Goal: Contribute content: Add original content to the website for others to see

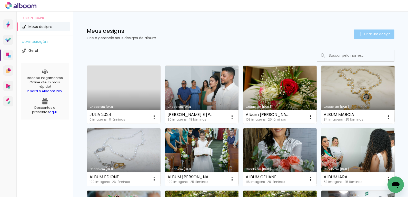
click at [376, 36] on paper-button "Criar um design" at bounding box center [374, 33] width 40 height 9
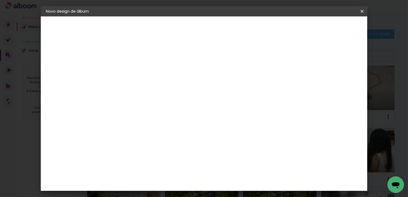
click at [131, 74] on paper-input-container "Título do álbum" at bounding box center [130, 69] width 4 height 13
type input "a"
type input "ALBUM [PERSON_NAME]"
type paper-input "ALBUM [PERSON_NAME]"
click at [152, 22] on header "Informações Dê um título ao seu álbum. Avançar" at bounding box center [129, 31] width 45 height 30
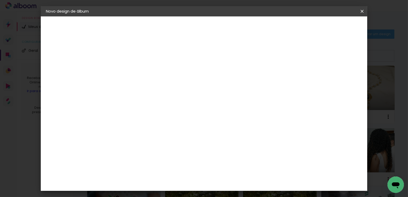
click at [0, 0] on slot "Avançar" at bounding box center [0, 0] width 0 height 0
click at [226, 31] on paper-button "Avançar" at bounding box center [212, 27] width 25 height 9
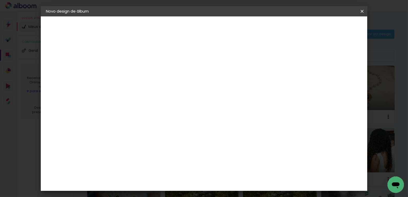
click at [164, 176] on span "25 × 25" at bounding box center [152, 183] width 24 height 14
click at [0, 0] on slot "Avançar" at bounding box center [0, 0] width 0 height 0
click at [289, 27] on span "Iniciar design" at bounding box center [277, 27] width 23 height 4
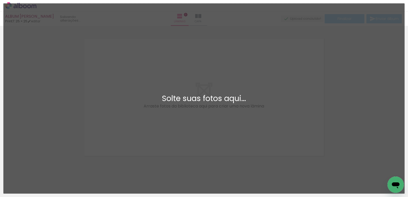
scroll to position [6, 0]
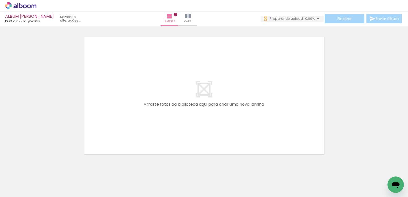
click at [21, 183] on input "Todas as fotos" at bounding box center [14, 181] width 19 height 4
click at [0, 0] on slot "Não utilizadas" at bounding box center [0, 0] width 0 height 0
type input "Não utilizadas"
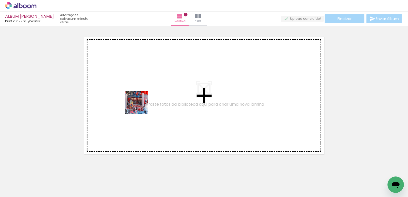
drag, startPoint x: 48, startPoint y: 180, endPoint x: 138, endPoint y: 106, distance: 116.3
click at [140, 106] on quentale-workspace at bounding box center [204, 98] width 408 height 197
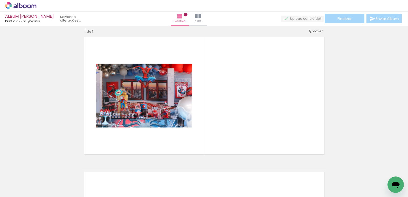
scroll to position [6, 0]
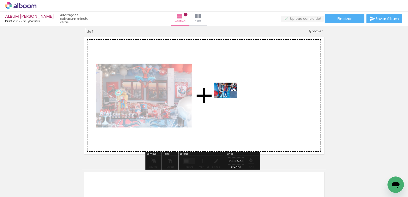
drag, startPoint x: 52, startPoint y: 180, endPoint x: 229, endPoint y: 98, distance: 195.1
click at [229, 98] on quentale-workspace at bounding box center [204, 98] width 408 height 197
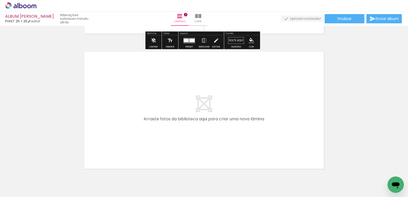
scroll to position [140, 0]
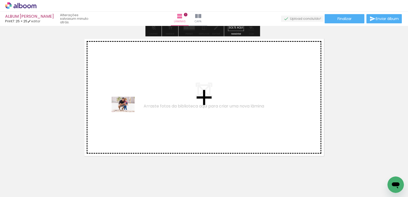
drag, startPoint x: 54, startPoint y: 184, endPoint x: 127, endPoint y: 112, distance: 102.0
click at [127, 112] on quentale-workspace at bounding box center [204, 98] width 408 height 197
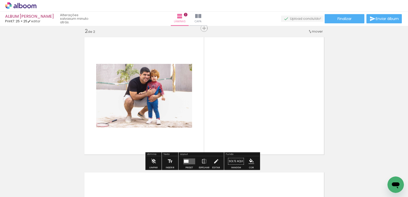
scroll to position [141, 0]
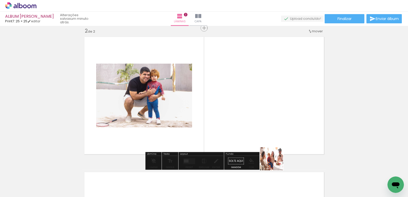
drag, startPoint x: 278, startPoint y: 186, endPoint x: 270, endPoint y: 94, distance: 92.4
click at [270, 94] on quentale-workspace at bounding box center [204, 98] width 408 height 197
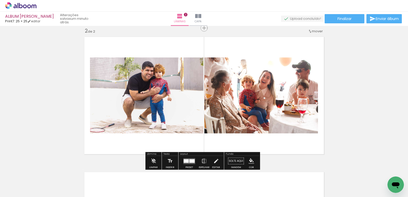
scroll to position [286, 0]
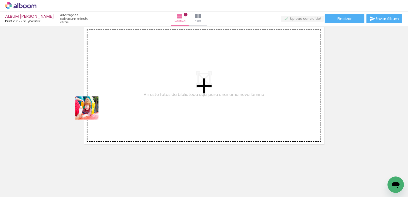
drag, startPoint x: 52, startPoint y: 188, endPoint x: 91, endPoint y: 111, distance: 85.5
click at [91, 111] on quentale-workspace at bounding box center [204, 98] width 408 height 197
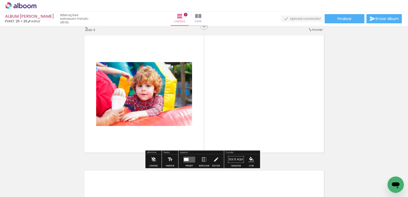
scroll to position [277, 0]
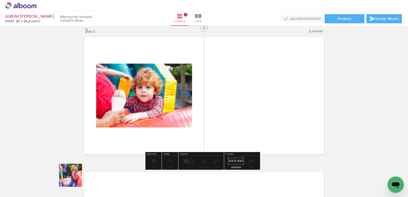
drag, startPoint x: 62, startPoint y: 182, endPoint x: 266, endPoint y: 114, distance: 214.9
click at [266, 114] on quentale-workspace at bounding box center [204, 98] width 408 height 197
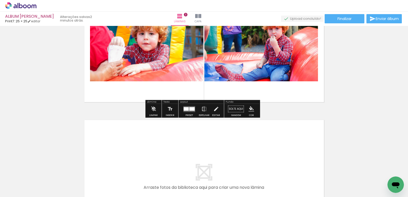
scroll to position [358, 0]
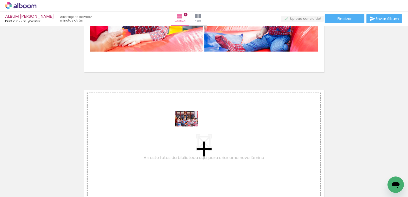
drag, startPoint x: 278, startPoint y: 184, endPoint x: 190, endPoint y: 126, distance: 104.8
click at [190, 126] on quentale-workspace at bounding box center [204, 98] width 408 height 197
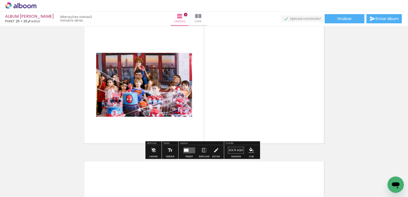
scroll to position [452, 0]
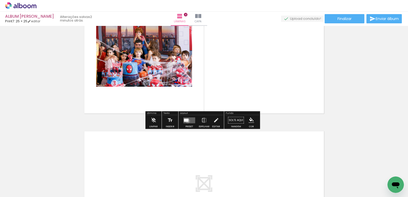
click at [186, 120] on div at bounding box center [186, 119] width 5 height 3
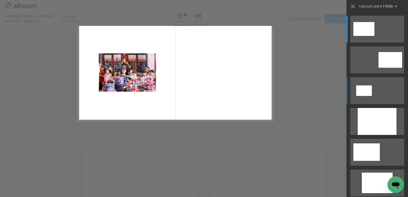
scroll to position [412, 0]
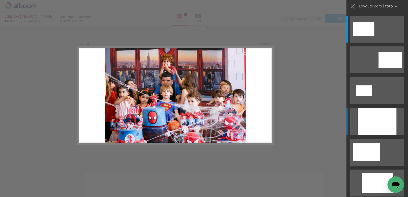
click at [379, 117] on div at bounding box center [377, 121] width 39 height 27
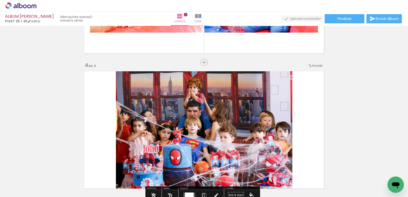
scroll to position [299, 0]
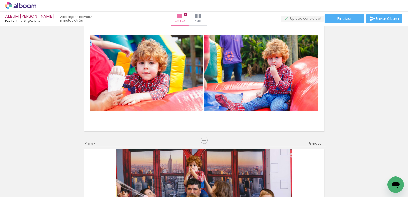
click at [356, 116] on div "Inserir lâmina 1 de 4 Inserir lâmina 2 de 4 Inserir lâmina 3 de 4 Inserir lâmin…" at bounding box center [204, 66] width 408 height 676
click at [202, 139] on span "Inserir lâmina" at bounding box center [206, 140] width 20 height 3
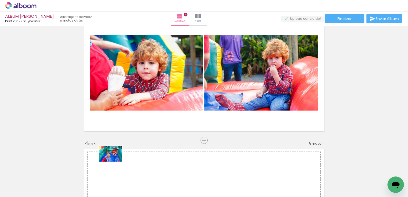
drag, startPoint x: 93, startPoint y: 166, endPoint x: 114, endPoint y: 161, distance: 22.2
click at [114, 161] on quentale-workspace at bounding box center [204, 98] width 408 height 197
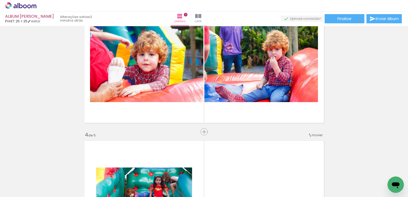
scroll to position [333, 0]
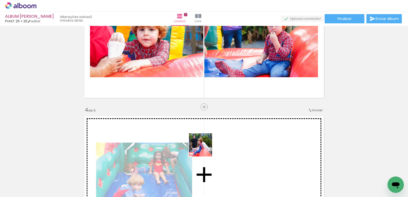
drag, startPoint x: 57, startPoint y: 184, endPoint x: 204, endPoint y: 149, distance: 151.7
click at [204, 149] on quentale-workspace at bounding box center [204, 98] width 408 height 197
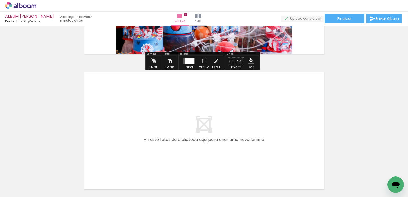
scroll to position [691, 0]
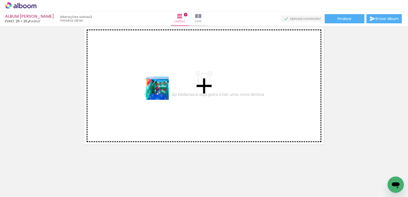
drag, startPoint x: 58, startPoint y: 182, endPoint x: 161, endPoint y: 92, distance: 136.6
click at [161, 92] on quentale-workspace at bounding box center [204, 98] width 408 height 197
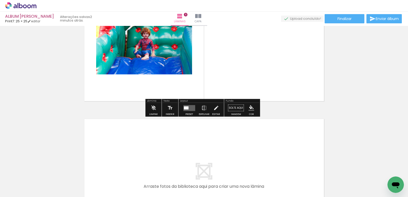
scroll to position [787, 0]
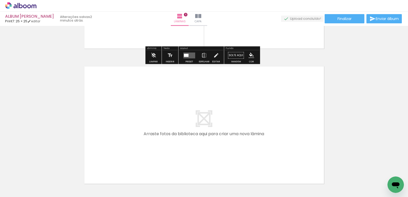
drag, startPoint x: 54, startPoint y: 176, endPoint x: 158, endPoint y: 106, distance: 125.6
click at [158, 106] on quentale-workspace at bounding box center [204, 98] width 408 height 197
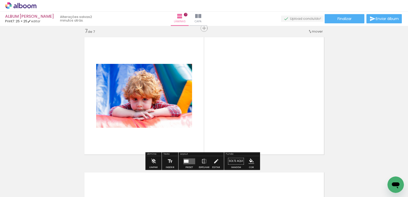
scroll to position [817, 0]
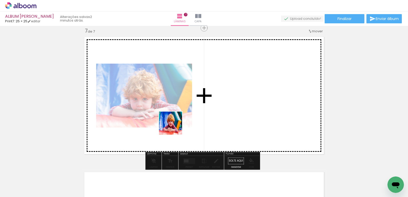
drag, startPoint x: 86, startPoint y: 171, endPoint x: 179, endPoint y: 123, distance: 104.4
click at [179, 123] on quentale-workspace at bounding box center [204, 98] width 408 height 197
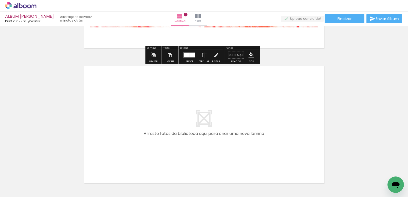
scroll to position [928, 0]
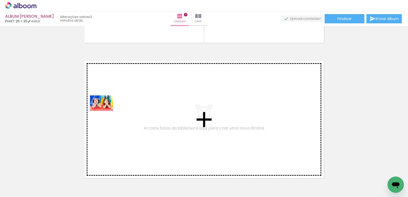
drag, startPoint x: 79, startPoint y: 183, endPoint x: 105, endPoint y: 111, distance: 76.8
click at [105, 111] on quentale-workspace at bounding box center [204, 98] width 408 height 197
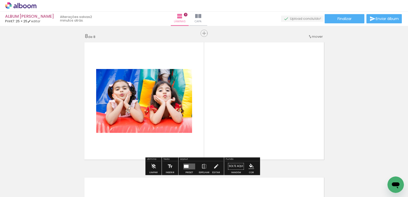
scroll to position [952, 0]
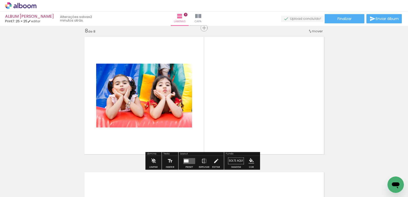
drag, startPoint x: 89, startPoint y: 179, endPoint x: 224, endPoint y: 121, distance: 146.8
click at [224, 121] on quentale-workspace at bounding box center [204, 98] width 408 height 197
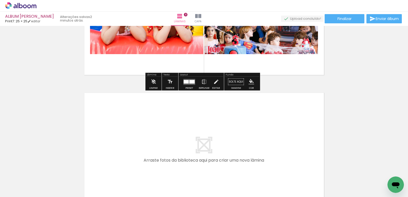
scroll to position [1061, 0]
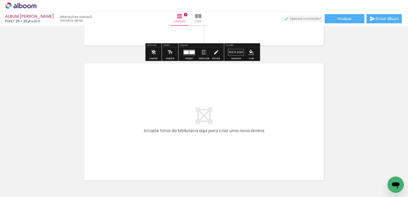
drag, startPoint x: 122, startPoint y: 128, endPoint x: 125, endPoint y: 123, distance: 6.5
click at [125, 123] on quentale-workspace at bounding box center [204, 98] width 408 height 197
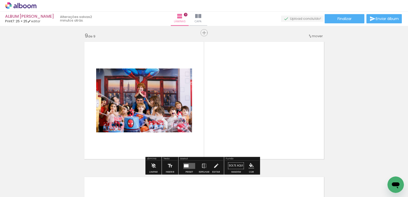
scroll to position [1087, 0]
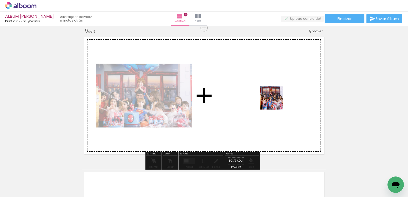
drag, startPoint x: 98, startPoint y: 178, endPoint x: 276, endPoint y: 101, distance: 193.1
click at [276, 101] on quentale-workspace at bounding box center [204, 98] width 408 height 197
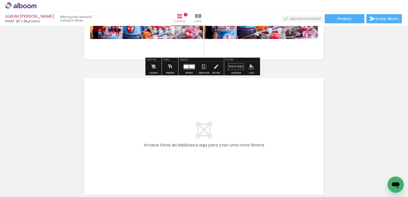
scroll to position [1201, 0]
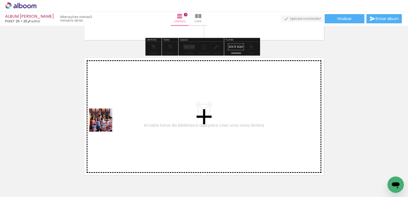
drag, startPoint x: 83, startPoint y: 179, endPoint x: 105, endPoint y: 124, distance: 59.5
click at [105, 124] on quentale-workspace at bounding box center [204, 98] width 408 height 197
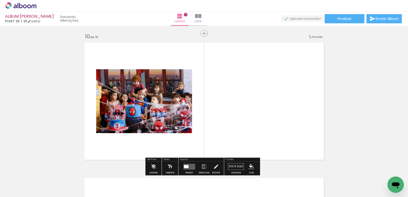
scroll to position [1222, 0]
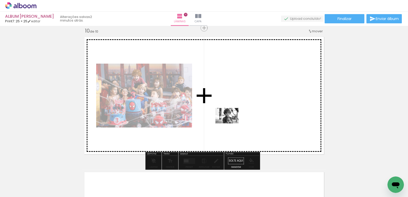
drag, startPoint x: 72, startPoint y: 176, endPoint x: 231, endPoint y: 123, distance: 167.3
click at [231, 123] on quentale-workspace at bounding box center [204, 98] width 408 height 197
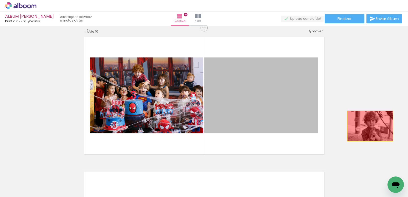
drag, startPoint x: 294, startPoint y: 96, endPoint x: 368, endPoint y: 126, distance: 79.2
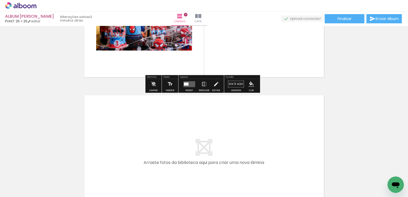
scroll to position [1360, 0]
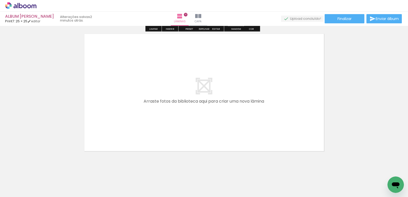
drag, startPoint x: 86, startPoint y: 186, endPoint x: 135, endPoint y: 129, distance: 74.8
click at [135, 129] on quentale-workspace at bounding box center [204, 98] width 408 height 197
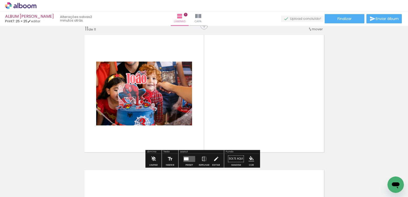
scroll to position [1357, 0]
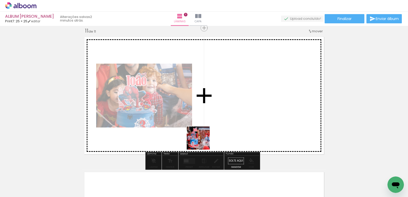
drag, startPoint x: 88, startPoint y: 179, endPoint x: 201, endPoint y: 138, distance: 120.5
click at [202, 141] on quentale-workspace at bounding box center [204, 98] width 408 height 197
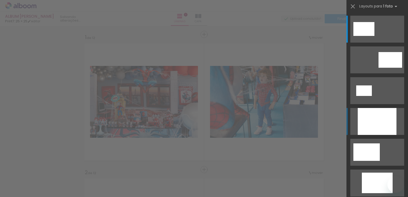
click at [366, 121] on div at bounding box center [377, 121] width 39 height 27
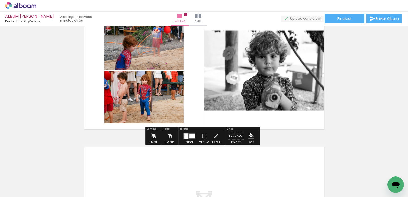
scroll to position [1531, 0]
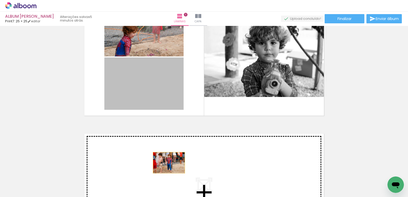
drag, startPoint x: 158, startPoint y: 90, endPoint x: 167, endPoint y: 162, distance: 73.1
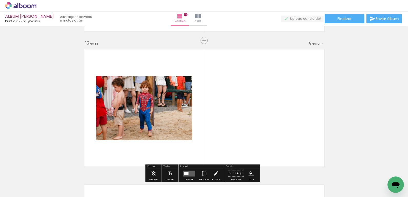
scroll to position [1668, 0]
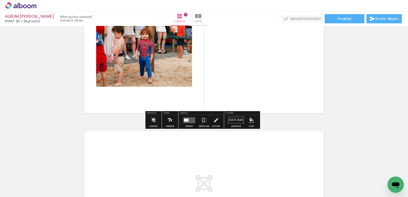
click at [190, 120] on quentale-layouter at bounding box center [189, 120] width 12 height 6
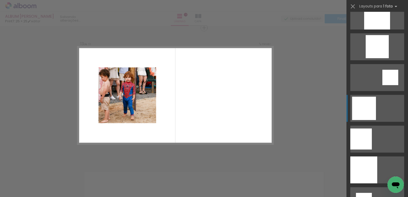
scroll to position [672, 0]
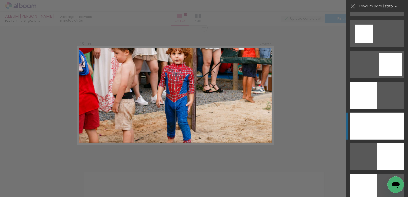
click at [372, 131] on div at bounding box center [377, 126] width 54 height 27
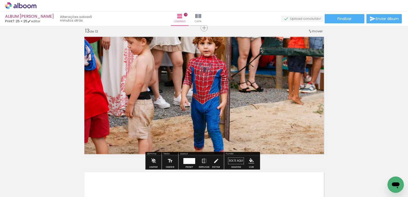
click at [190, 162] on div at bounding box center [189, 161] width 12 height 6
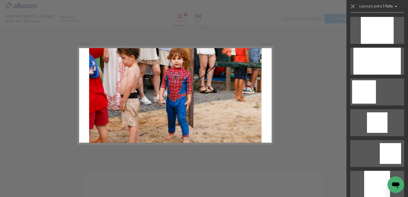
scroll to position [0, 0]
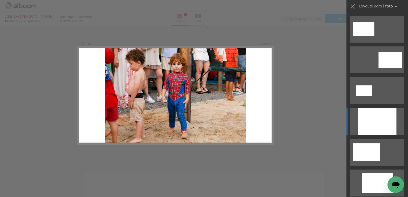
click at [378, 118] on div at bounding box center [377, 121] width 39 height 27
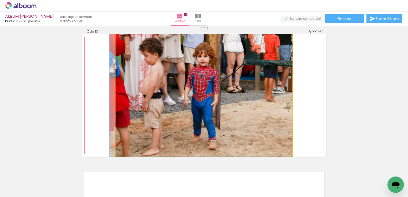
drag, startPoint x: 266, startPoint y: 113, endPoint x: 263, endPoint y: 93, distance: 20.4
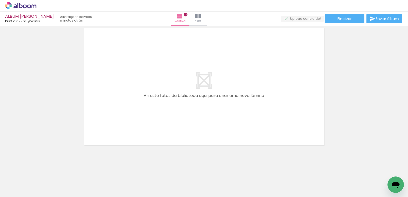
scroll to position [1771, 0]
click at [246, 83] on quentale-layouter at bounding box center [204, 87] width 244 height 122
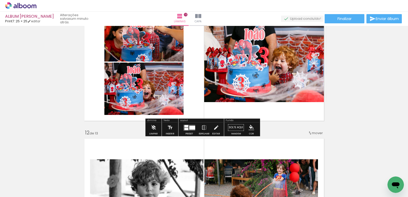
scroll to position [1711, 0]
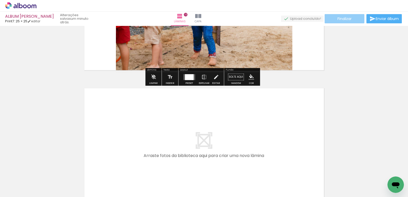
click at [347, 19] on span "Finalizar" at bounding box center [344, 19] width 14 height 4
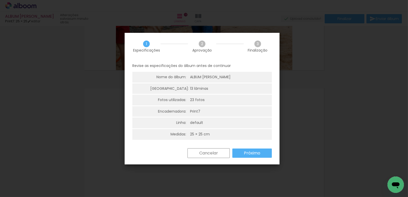
click at [263, 157] on paper-button "Próximo" at bounding box center [251, 152] width 39 height 9
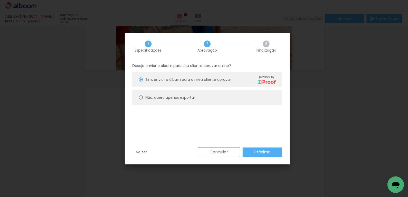
click at [263, 157] on div "Voltar Cancelar Próximo" at bounding box center [207, 155] width 165 height 17
click at [0, 0] on slot "Próximo" at bounding box center [0, 0] width 0 height 0
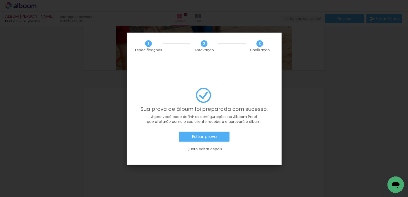
click at [0, 0] on slot "Editar prova" at bounding box center [0, 0] width 0 height 0
